Goal: Task Accomplishment & Management: Manage account settings

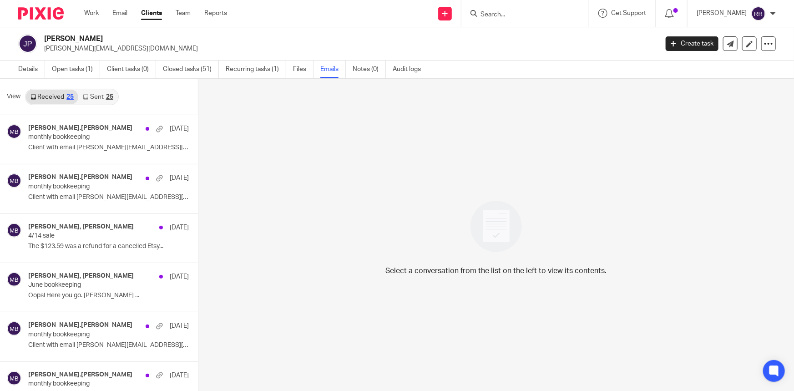
click at [156, 14] on link "Clients" at bounding box center [151, 13] width 21 height 9
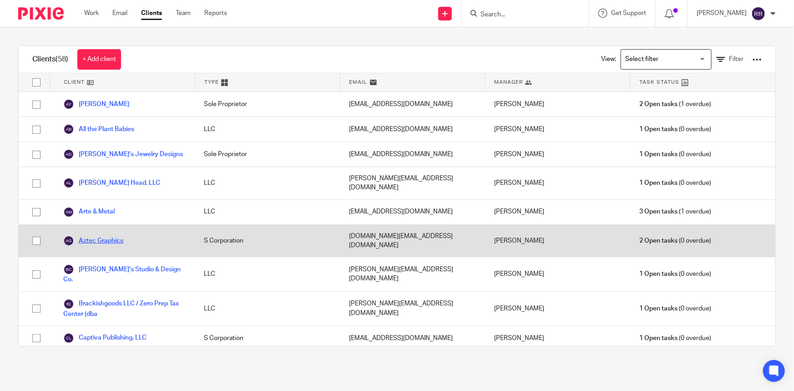
click at [102, 235] on link "Aztec Graphics" at bounding box center [93, 240] width 60 height 11
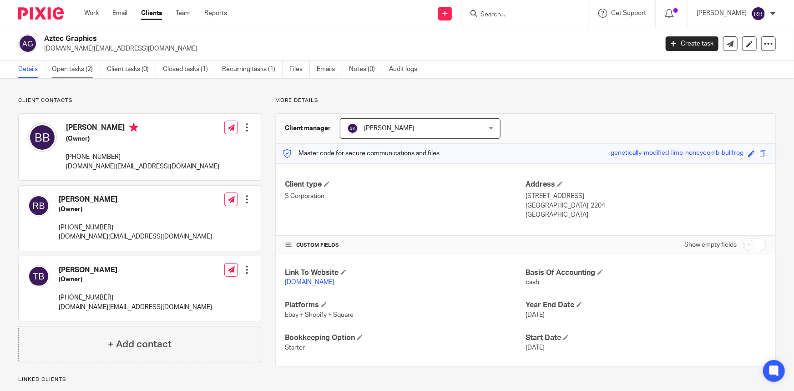
click at [78, 68] on link "Open tasks (2)" at bounding box center [76, 70] width 48 height 18
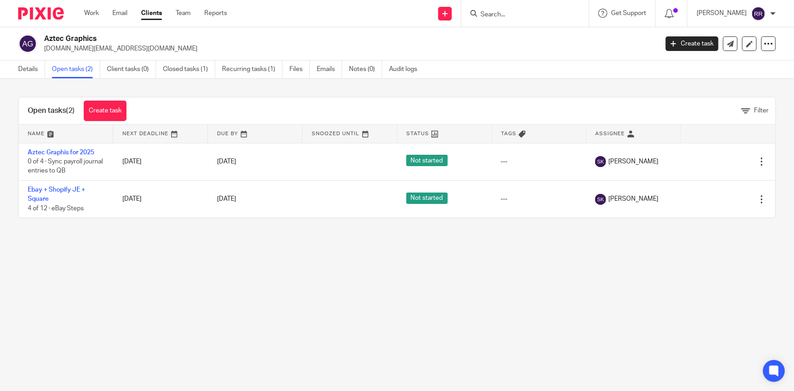
click at [149, 12] on link "Clients" at bounding box center [151, 13] width 21 height 9
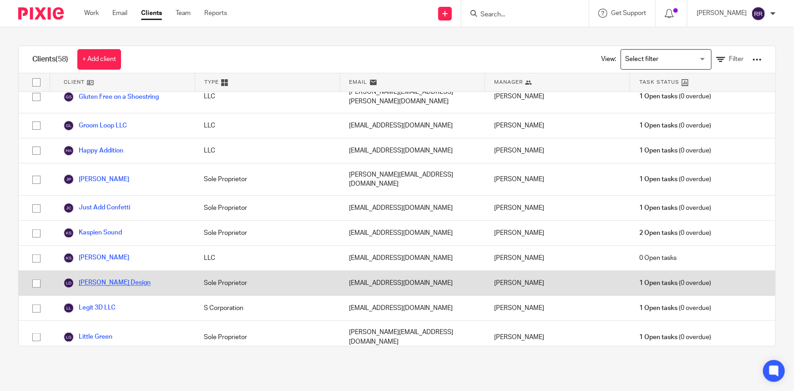
scroll to position [414, 0]
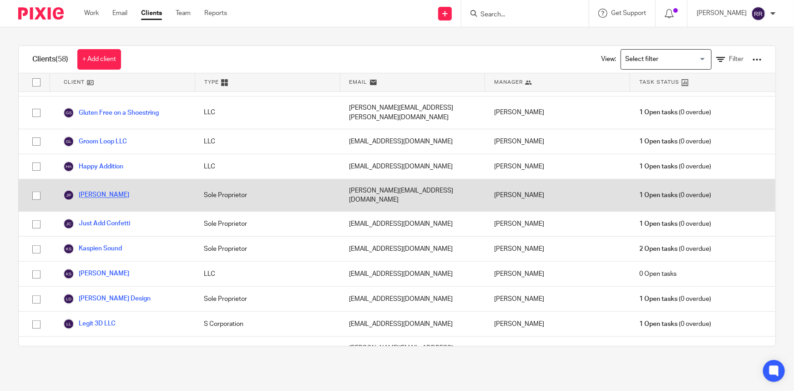
click at [100, 190] on link "[PERSON_NAME]" at bounding box center [96, 195] width 66 height 11
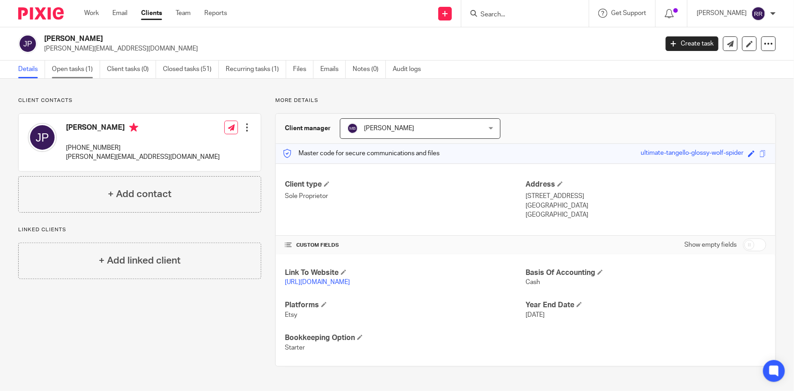
click at [75, 70] on link "Open tasks (1)" at bounding box center [76, 70] width 48 height 18
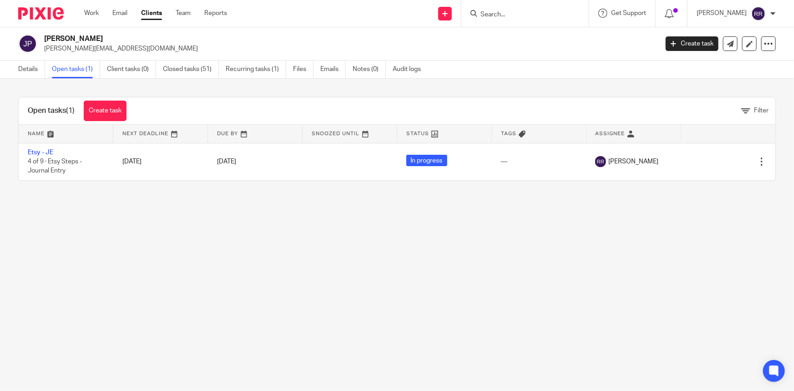
click at [160, 15] on link "Clients" at bounding box center [151, 13] width 21 height 9
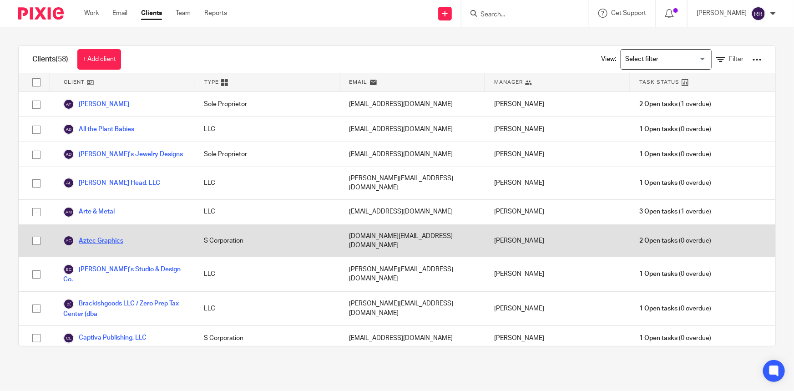
click at [100, 235] on link "Aztec Graphics" at bounding box center [93, 240] width 60 height 11
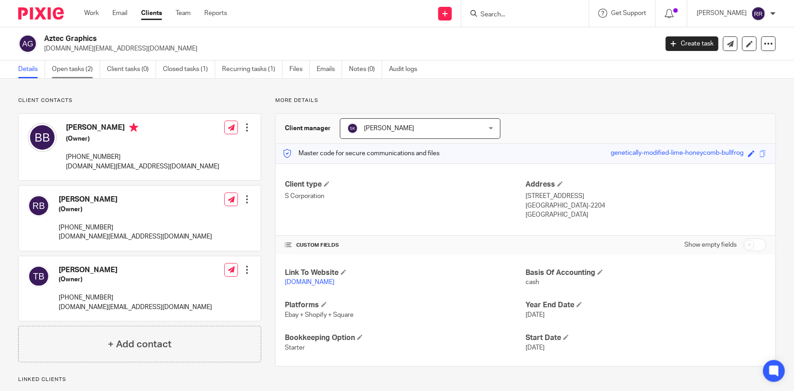
click at [76, 64] on link "Open tasks (2)" at bounding box center [76, 70] width 48 height 18
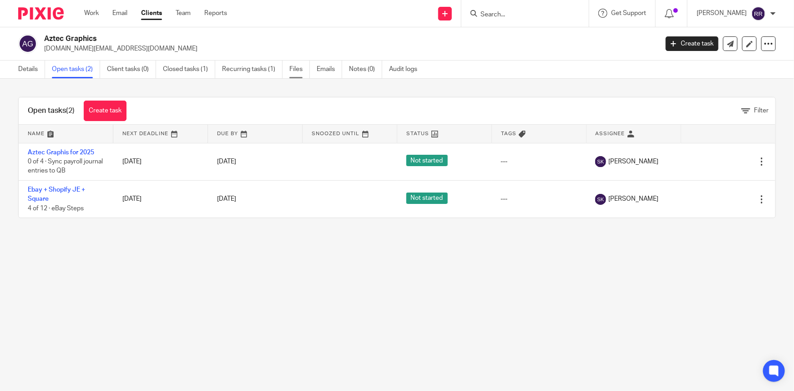
click at [300, 71] on link "Files" at bounding box center [300, 70] width 20 height 18
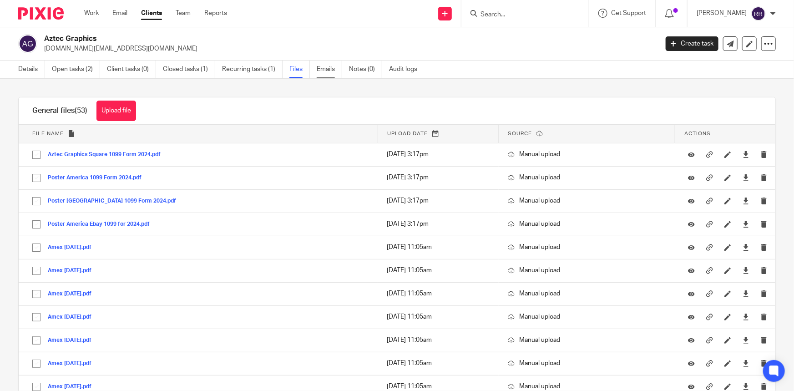
click at [325, 73] on link "Emails" at bounding box center [329, 70] width 25 height 18
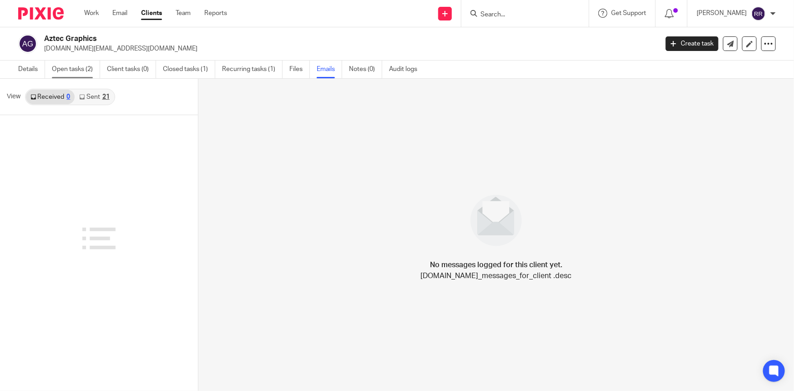
click at [67, 66] on link "Open tasks (2)" at bounding box center [76, 70] width 48 height 18
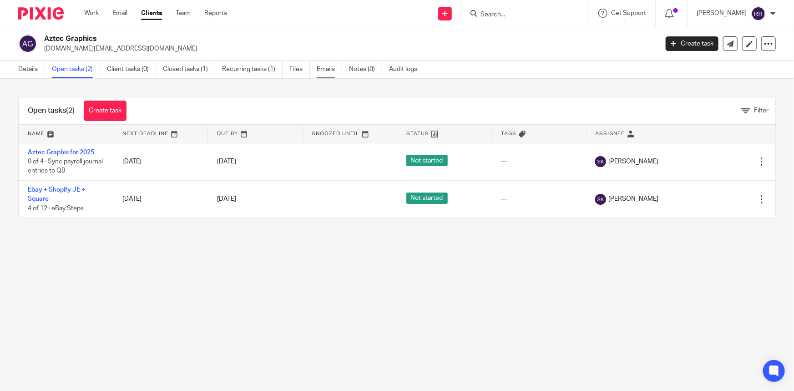
click at [333, 67] on link "Emails" at bounding box center [329, 70] width 25 height 18
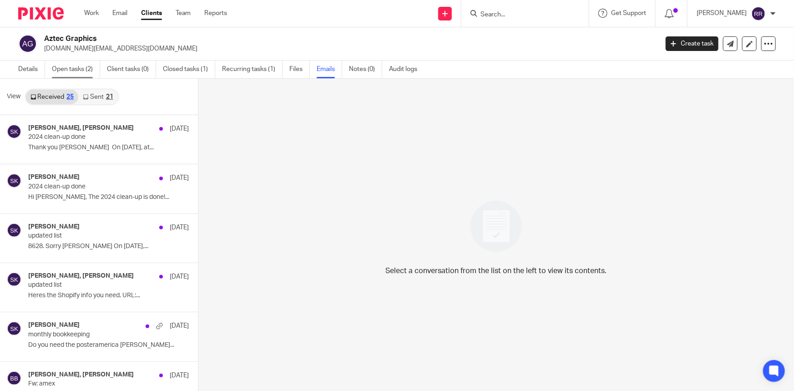
click at [77, 72] on link "Open tasks (2)" at bounding box center [76, 70] width 48 height 18
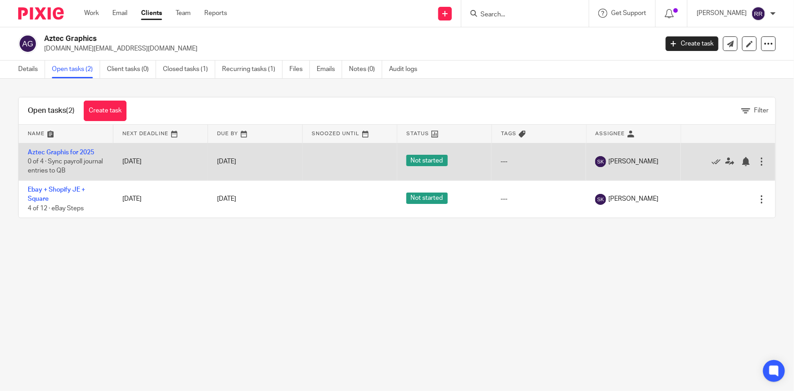
click at [758, 164] on div at bounding box center [762, 161] width 9 height 9
click at [758, 161] on div at bounding box center [762, 161] width 9 height 9
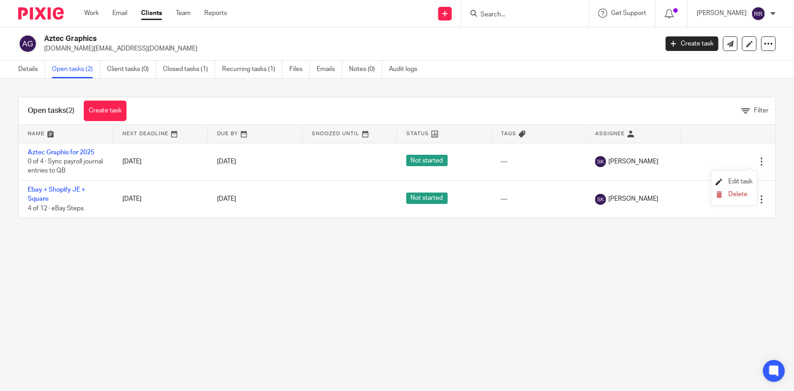
click at [748, 180] on span "Edit task" at bounding box center [741, 181] width 24 height 6
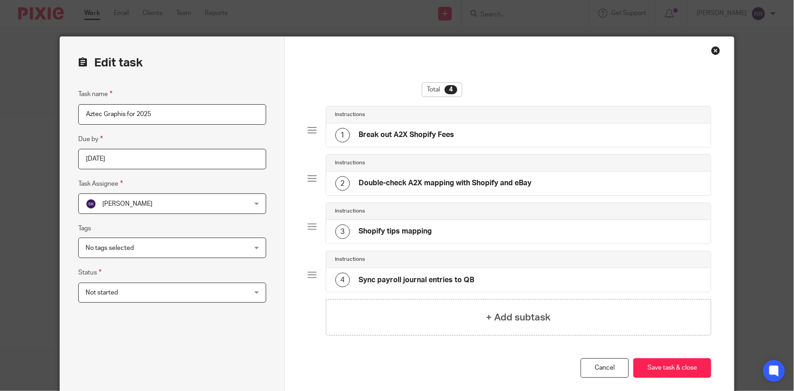
click at [713, 49] on div "Close this dialog window" at bounding box center [716, 50] width 9 height 9
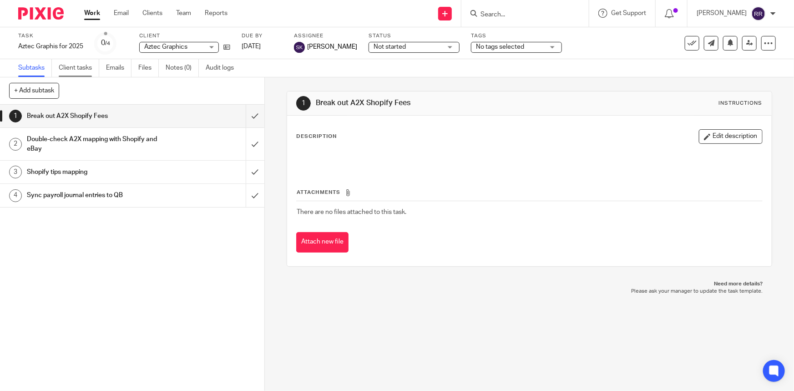
click at [76, 68] on link "Client tasks" at bounding box center [79, 68] width 41 height 18
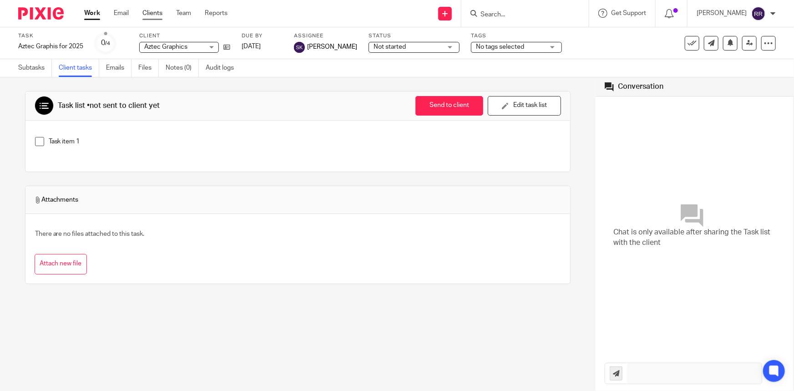
click at [150, 12] on link "Clients" at bounding box center [153, 13] width 20 height 9
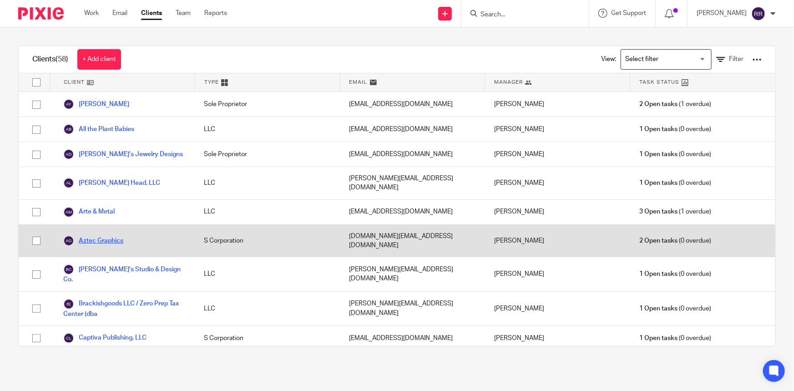
click at [91, 235] on link "Aztec Graphics" at bounding box center [93, 240] width 60 height 11
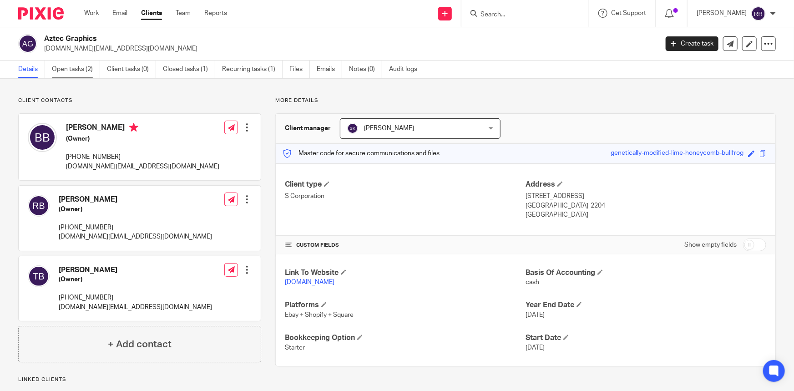
click at [72, 68] on link "Open tasks (2)" at bounding box center [76, 70] width 48 height 18
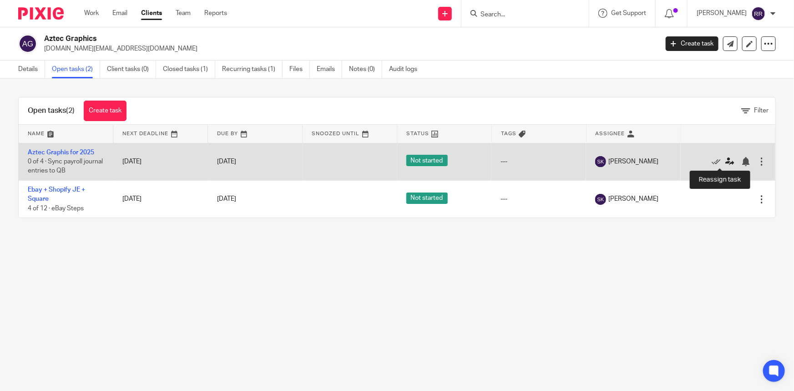
click at [726, 163] on icon at bounding box center [730, 161] width 9 height 9
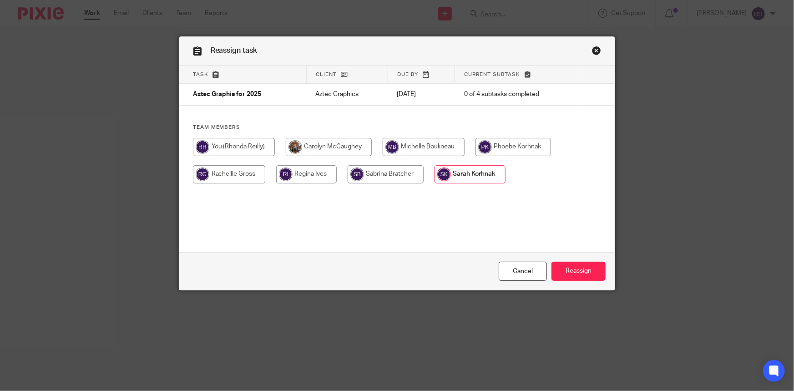
click at [461, 173] on input "radio" at bounding box center [470, 174] width 71 height 18
click at [576, 273] on input "Reassign" at bounding box center [579, 272] width 54 height 20
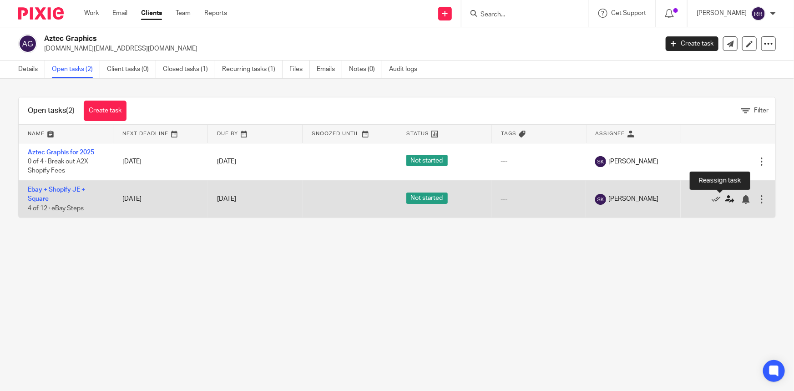
click at [726, 200] on icon at bounding box center [730, 199] width 9 height 9
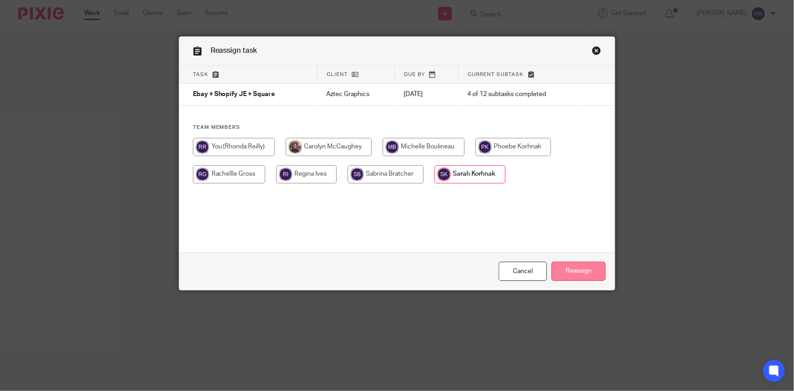
click at [575, 276] on input "Reassign" at bounding box center [579, 272] width 54 height 20
